Goal: Use online tool/utility

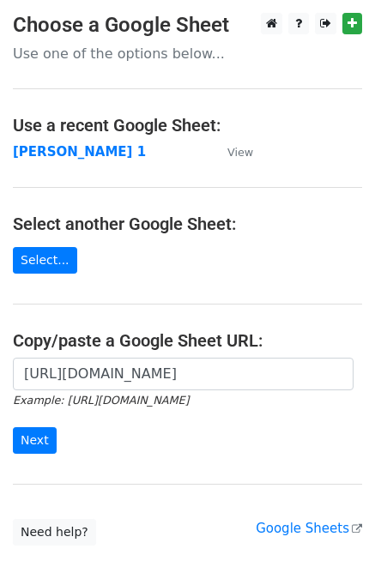
click at [39, 436] on input "Next" at bounding box center [35, 440] width 44 height 27
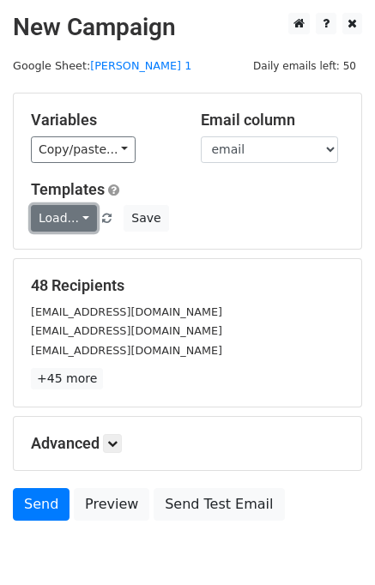
click at [44, 213] on link "Load..." at bounding box center [64, 218] width 66 height 27
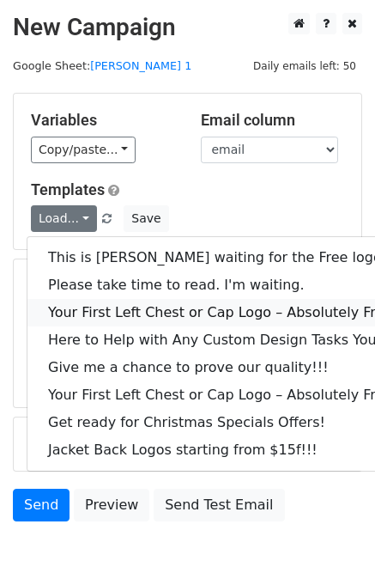
click at [72, 306] on link "Your First Left Chest or Cap Logo – Absolutely Free" at bounding box center [231, 312] width 409 height 27
